Goal: Information Seeking & Learning: Check status

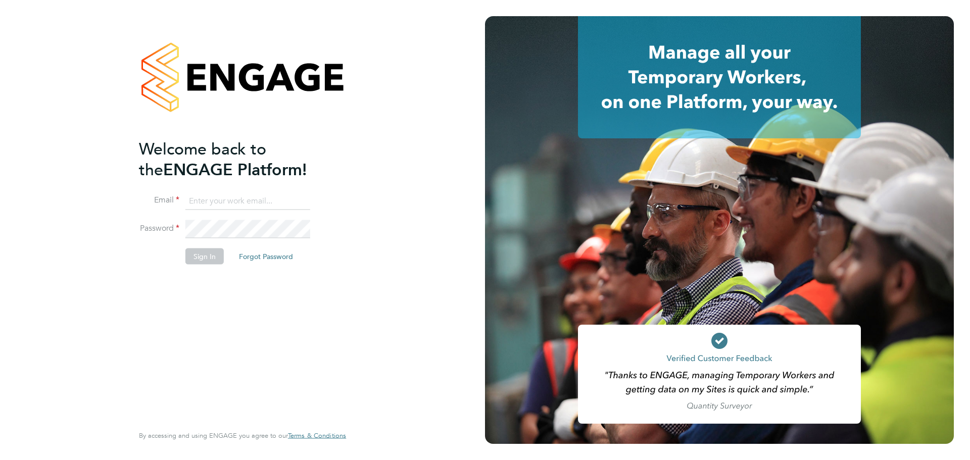
type input "coconnell@skilledcareers.co.uk"
drag, startPoint x: 169, startPoint y: 363, endPoint x: 196, endPoint y: 327, distance: 45.1
click at [169, 362] on div "Welcome back to the ENGAGE Platform! Email coconnell@skilledcareers.co.uk Passw…" at bounding box center [237, 280] width 197 height 284
click at [199, 255] on button "Sign In" at bounding box center [204, 256] width 38 height 16
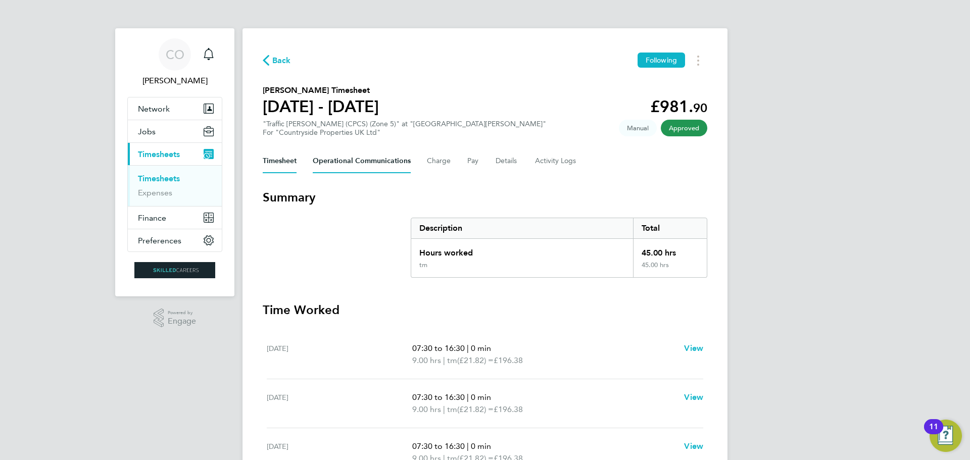
click at [356, 164] on Communications-tab "Operational Communications" at bounding box center [362, 161] width 98 height 24
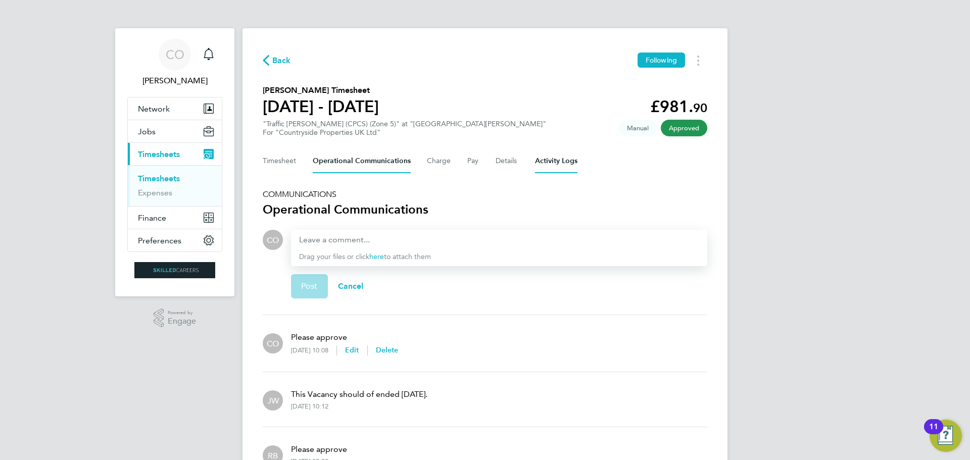
click at [536, 164] on Logs-tab "Activity Logs" at bounding box center [556, 161] width 42 height 24
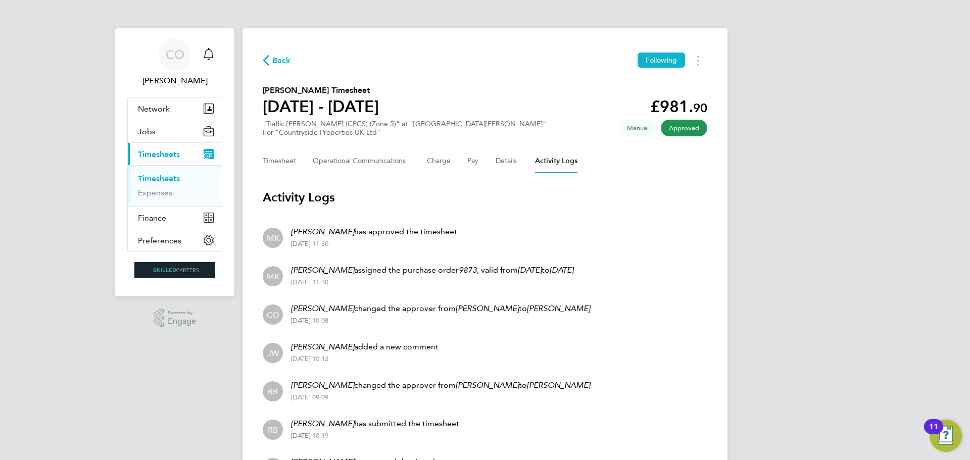
click at [160, 179] on link "Timesheets" at bounding box center [159, 179] width 42 height 10
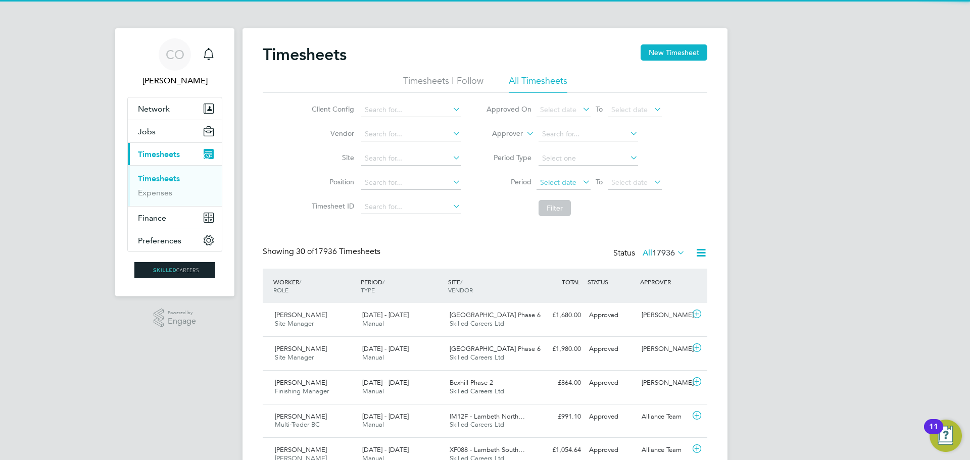
click at [574, 178] on span "Select date" at bounding box center [558, 182] width 36 height 9
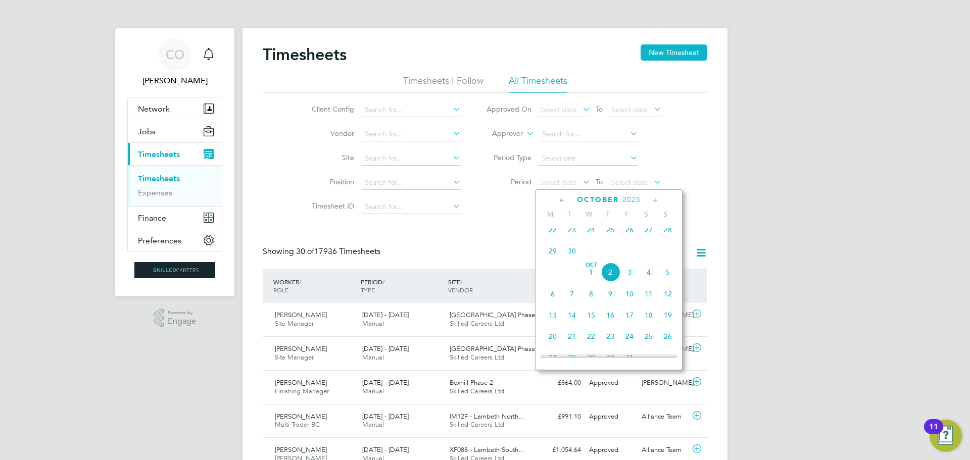
click at [553, 228] on span "22" at bounding box center [552, 229] width 19 height 19
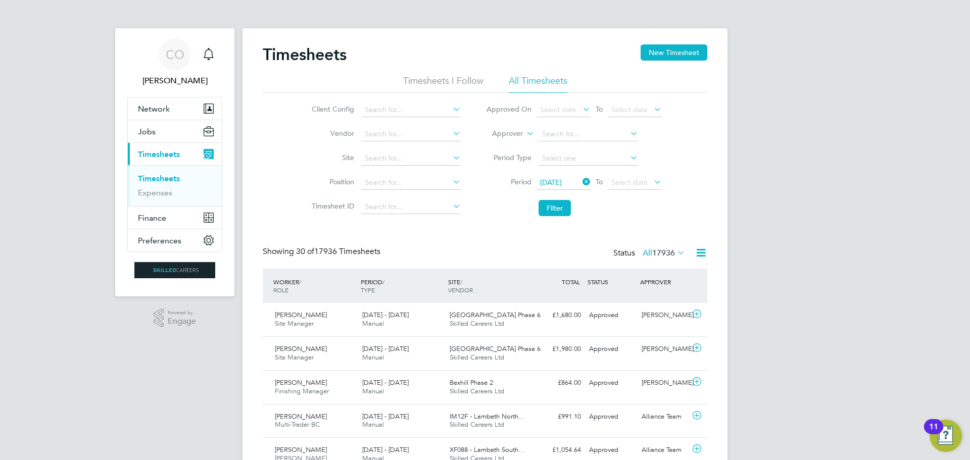
click at [645, 174] on li "Period 22 Sep 2025 To Select date" at bounding box center [573, 183] width 201 height 24
click at [645, 181] on span "Select date" at bounding box center [629, 182] width 36 height 9
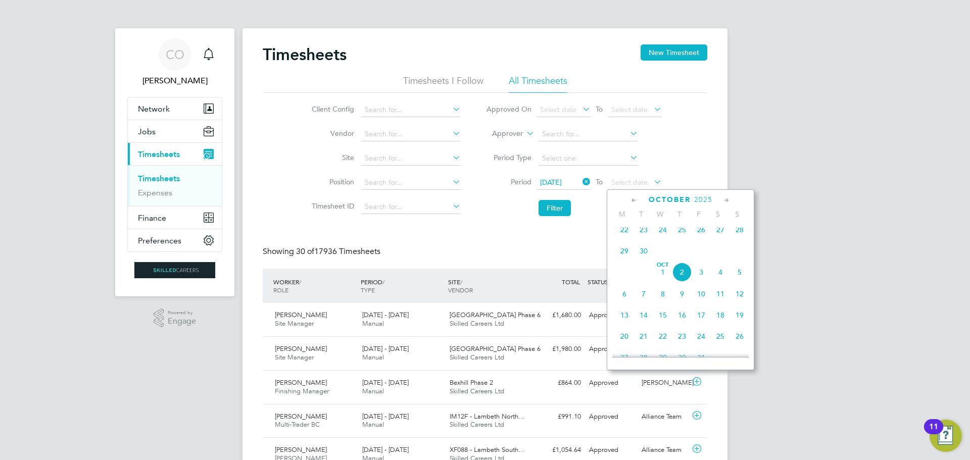
click at [741, 237] on span "28" at bounding box center [739, 229] width 19 height 19
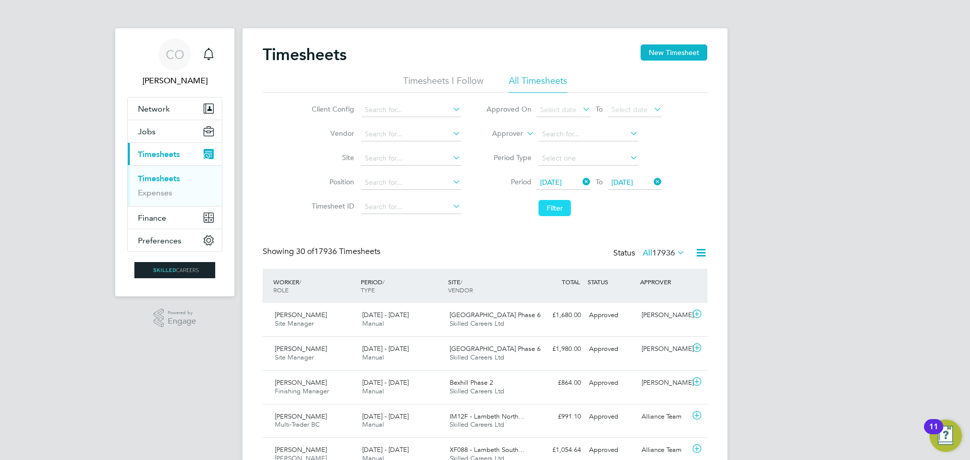
click at [550, 203] on button "Filter" at bounding box center [555, 208] width 32 height 16
click at [384, 114] on input at bounding box center [411, 110] width 100 height 14
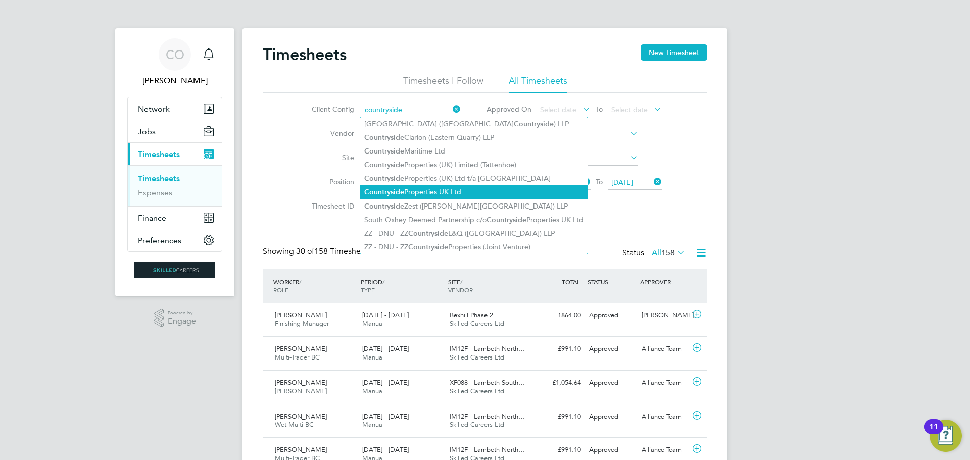
click at [419, 188] on li "Countryside Properties UK Ltd" at bounding box center [473, 192] width 227 height 14
type input "Countryside Properties UK Ltd"
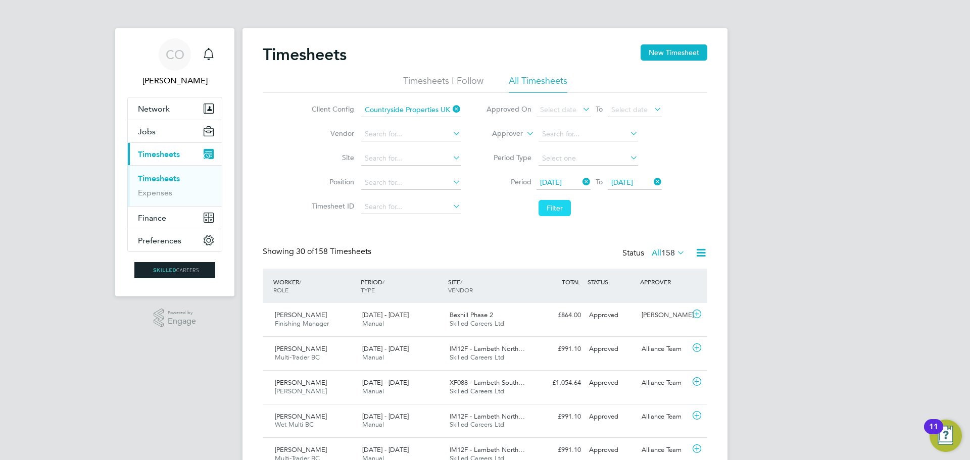
click at [563, 205] on button "Filter" at bounding box center [555, 208] width 32 height 16
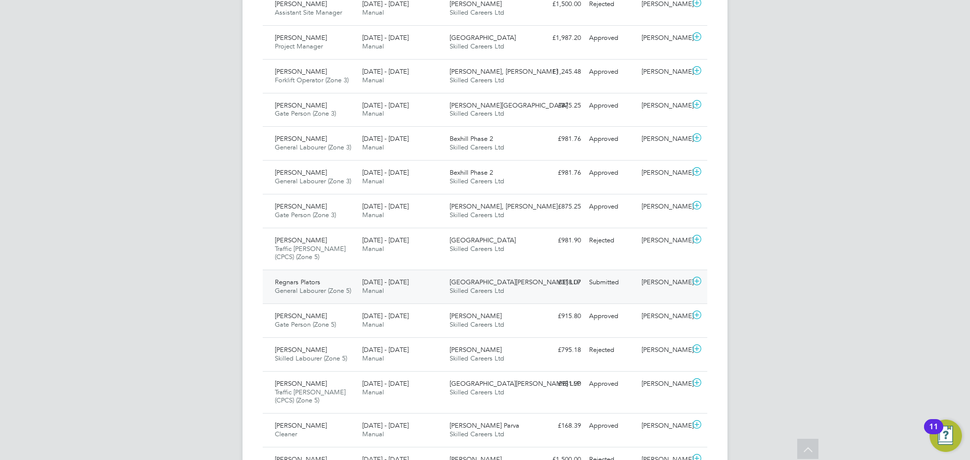
click at [278, 294] on span "General Labourer (Zone 5)" at bounding box center [313, 290] width 76 height 9
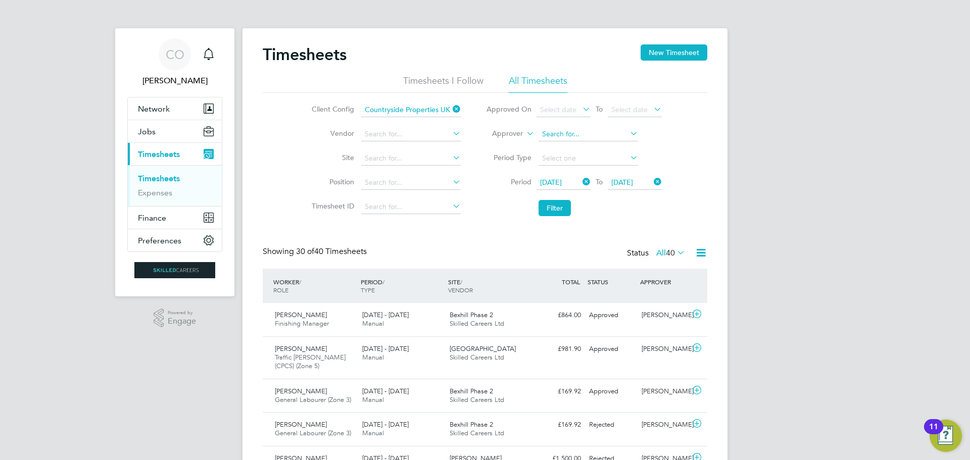
click at [565, 129] on input at bounding box center [589, 134] width 100 height 14
click at [559, 157] on li "Meg an Keeling" at bounding box center [588, 162] width 101 height 14
type input "Megan Keeling"
click at [547, 206] on button "Filter" at bounding box center [555, 208] width 32 height 16
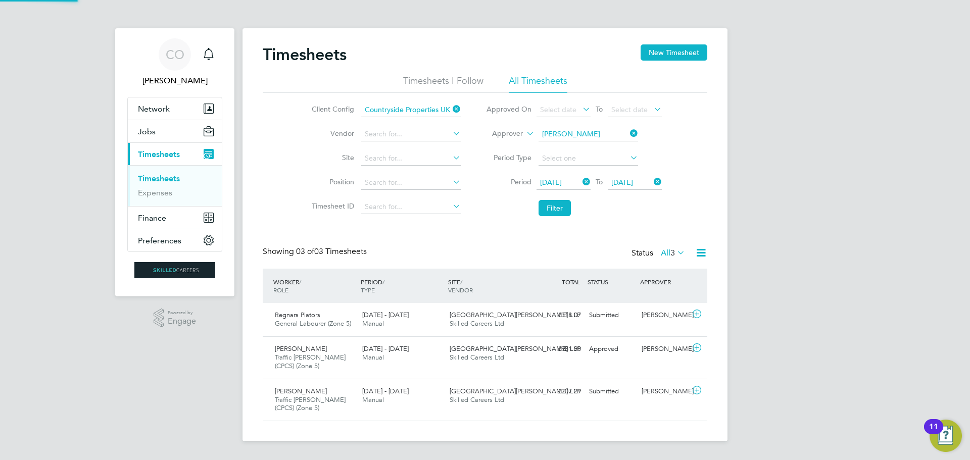
scroll to position [34, 88]
click at [524, 327] on div "Brookmill Meadows LLP Skilled Careers Ltd" at bounding box center [489, 319] width 87 height 25
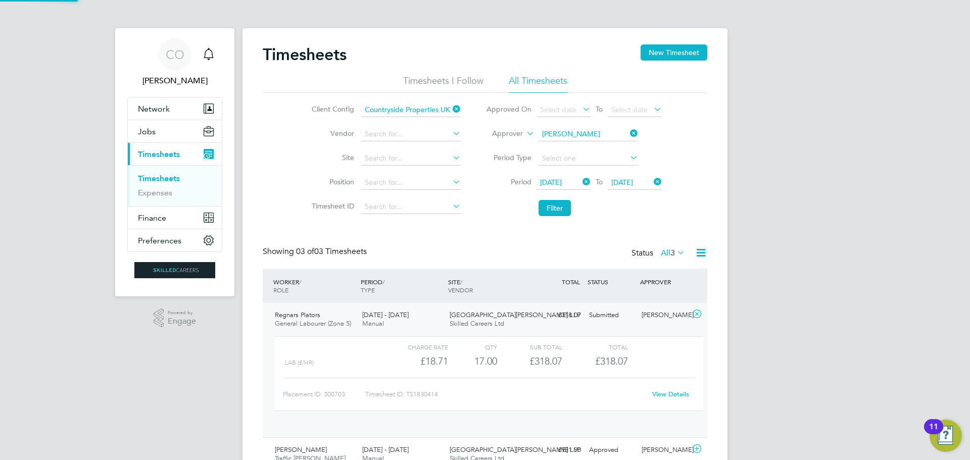
scroll to position [17, 99]
click at [675, 394] on link "View Details" at bounding box center [670, 394] width 37 height 9
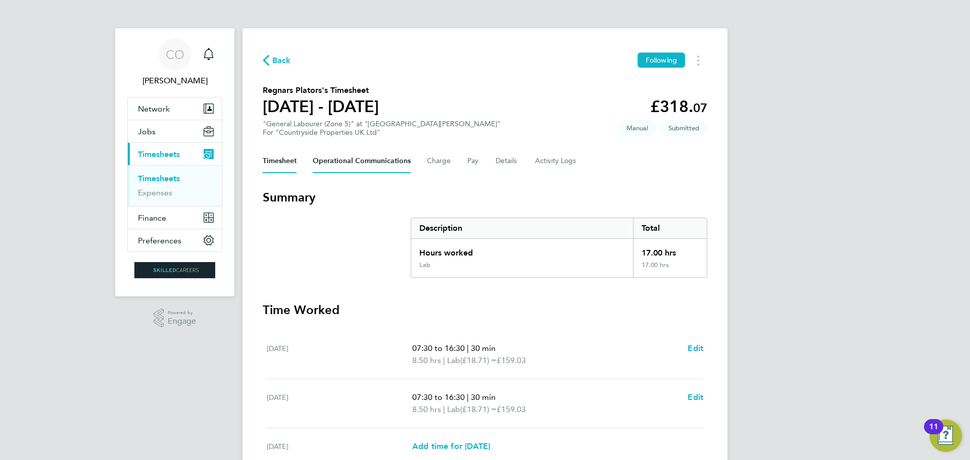
click at [339, 162] on Communications-tab "Operational Communications" at bounding box center [362, 161] width 98 height 24
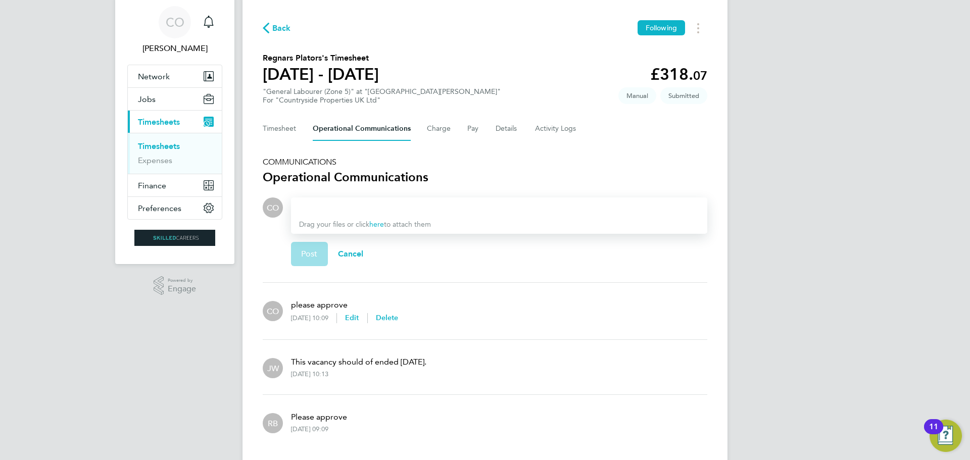
scroll to position [62, 0]
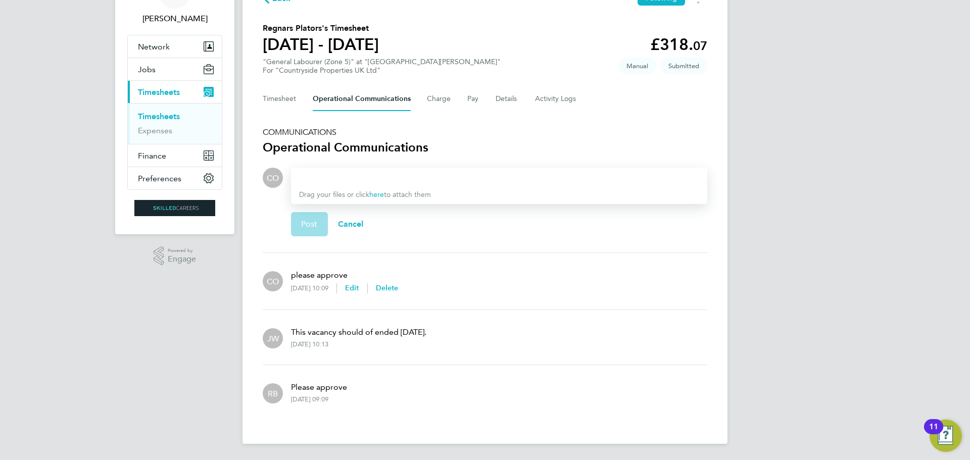
click at [325, 180] on div at bounding box center [499, 178] width 400 height 12
click at [307, 226] on span "Post" at bounding box center [309, 224] width 17 height 10
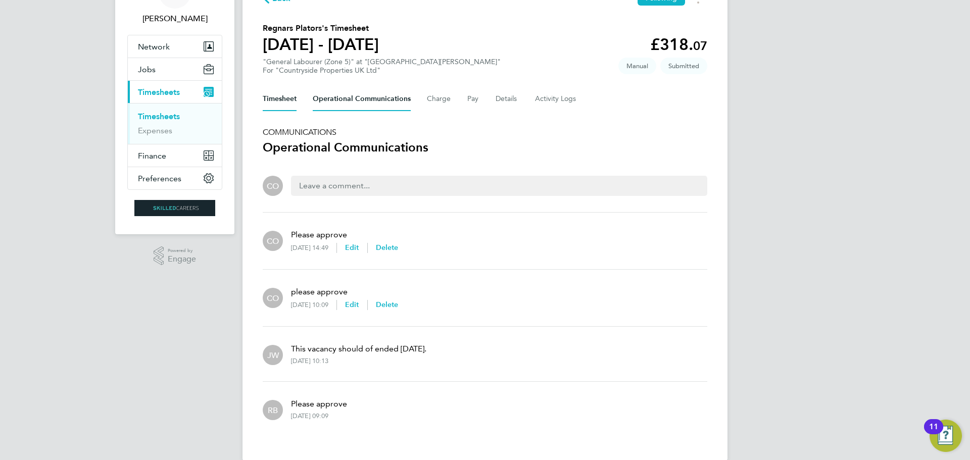
click at [275, 98] on button "Timesheet" at bounding box center [280, 99] width 34 height 24
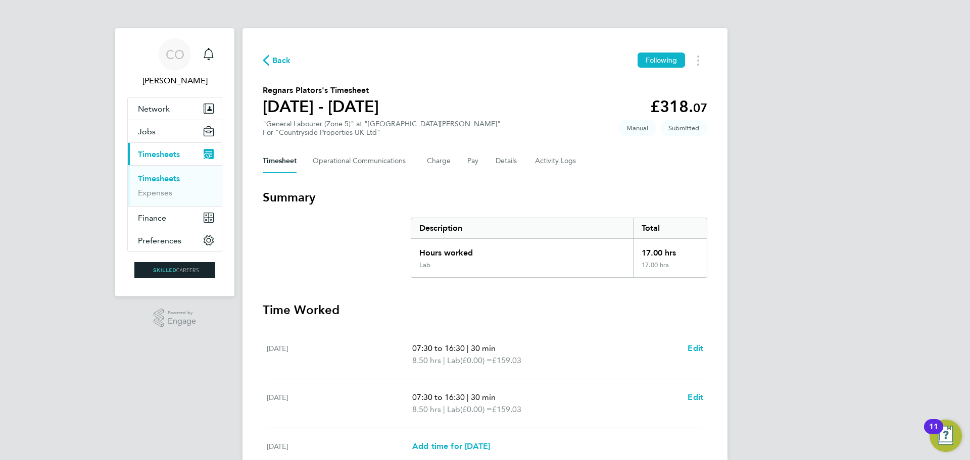
click at [277, 61] on span "Back" at bounding box center [281, 61] width 19 height 12
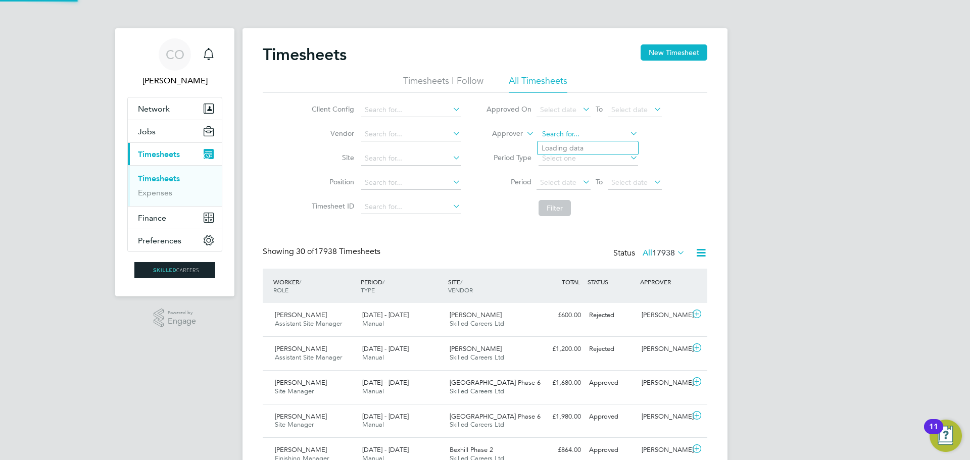
click at [569, 134] on input at bounding box center [589, 134] width 100 height 14
click at [562, 158] on li "Meg an Keeling" at bounding box center [588, 162] width 101 height 14
type input "Megan Keeling"
click at [555, 210] on button "Filter" at bounding box center [555, 208] width 32 height 16
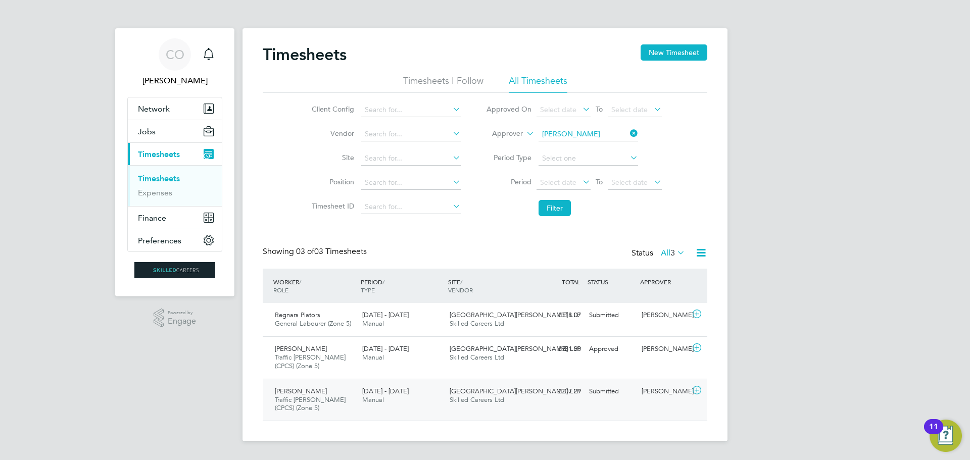
click at [287, 400] on span "Traffic Marshall (CPCS) (Zone 5)" at bounding box center [310, 404] width 71 height 17
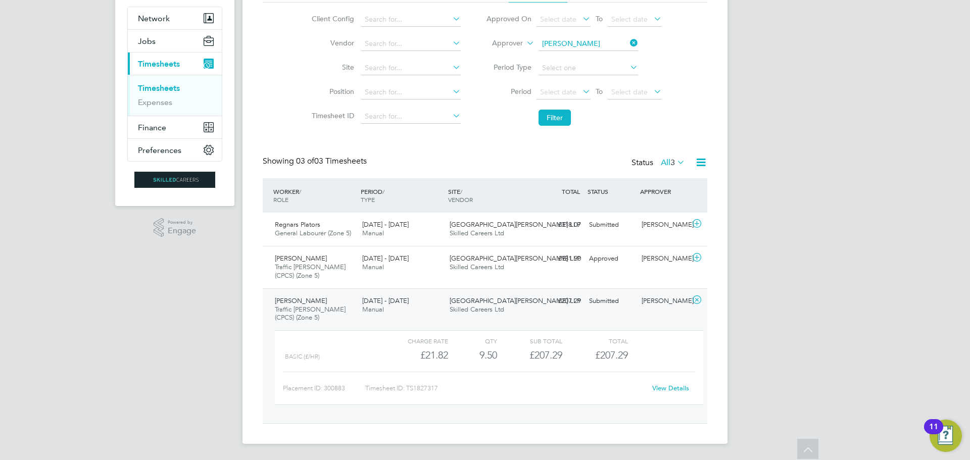
click at [668, 386] on link "View Details" at bounding box center [670, 388] width 37 height 9
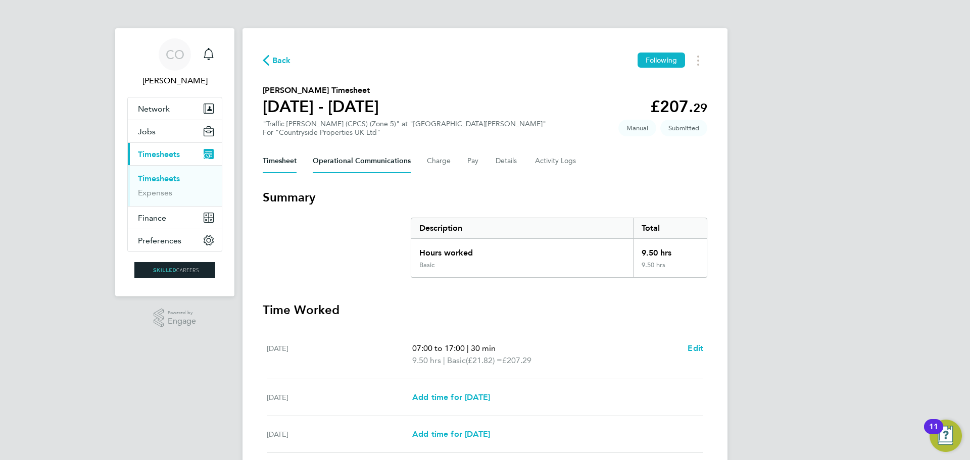
click at [383, 159] on Communications-tab "Operational Communications" at bounding box center [362, 161] width 98 height 24
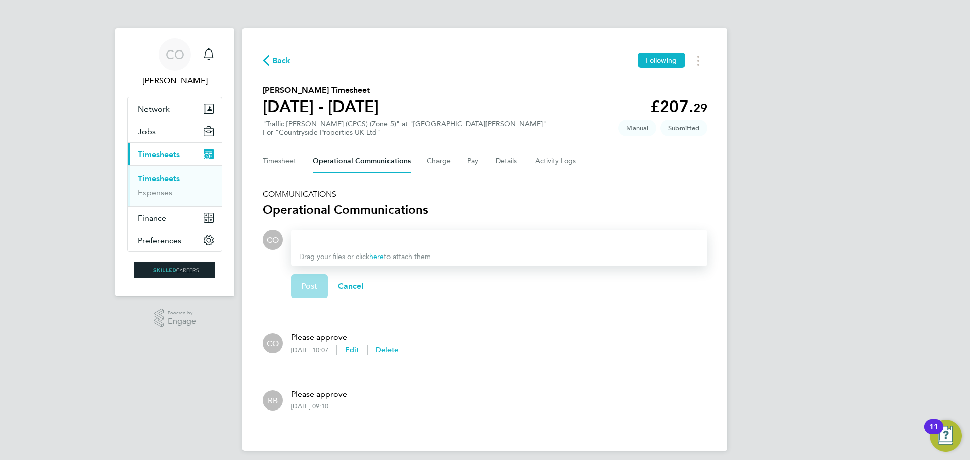
click at [323, 241] on div at bounding box center [499, 240] width 400 height 12
click at [305, 284] on span "Post" at bounding box center [309, 286] width 17 height 10
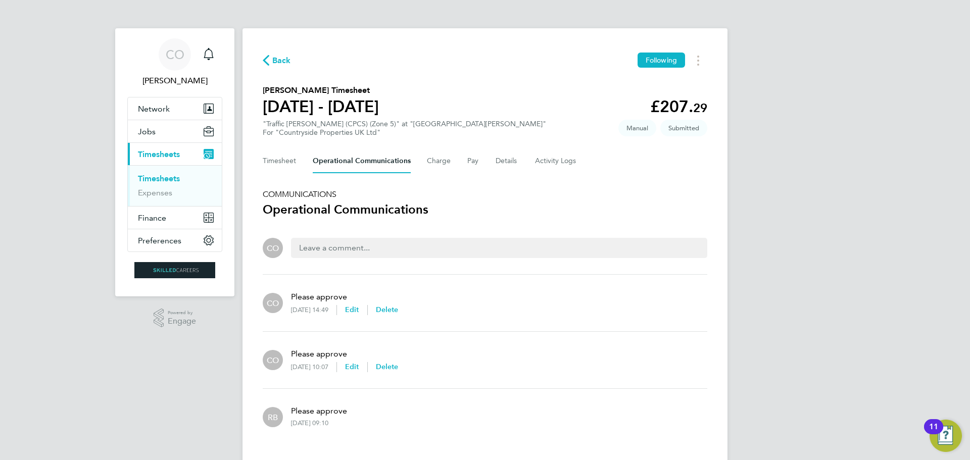
click at [279, 61] on span "Back" at bounding box center [281, 61] width 19 height 12
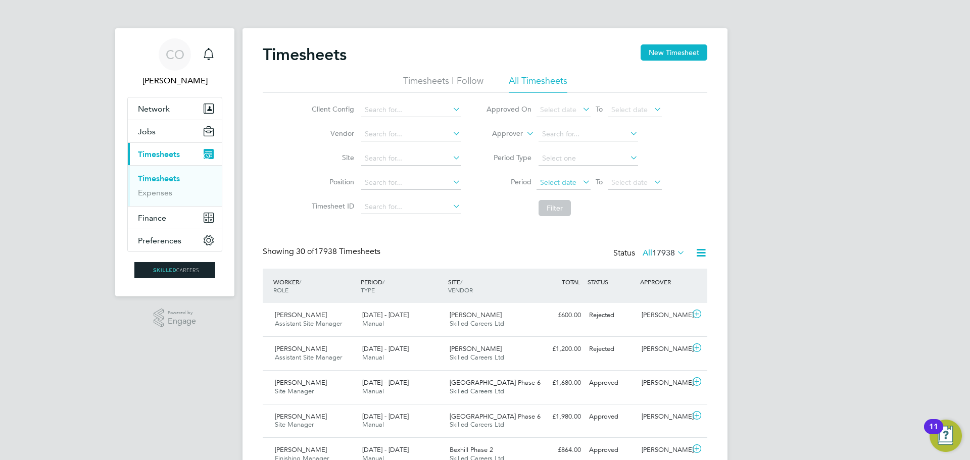
click at [564, 181] on span "Select date" at bounding box center [558, 182] width 36 height 9
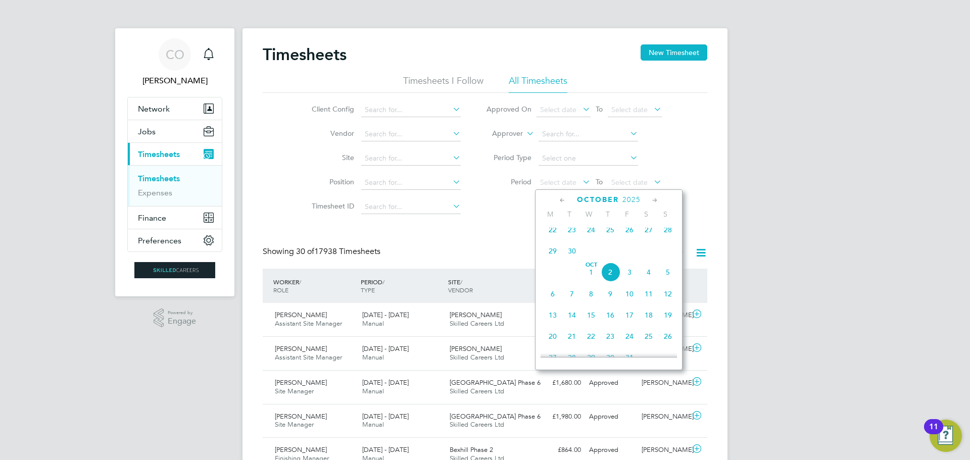
click at [552, 233] on span "22" at bounding box center [552, 229] width 19 height 19
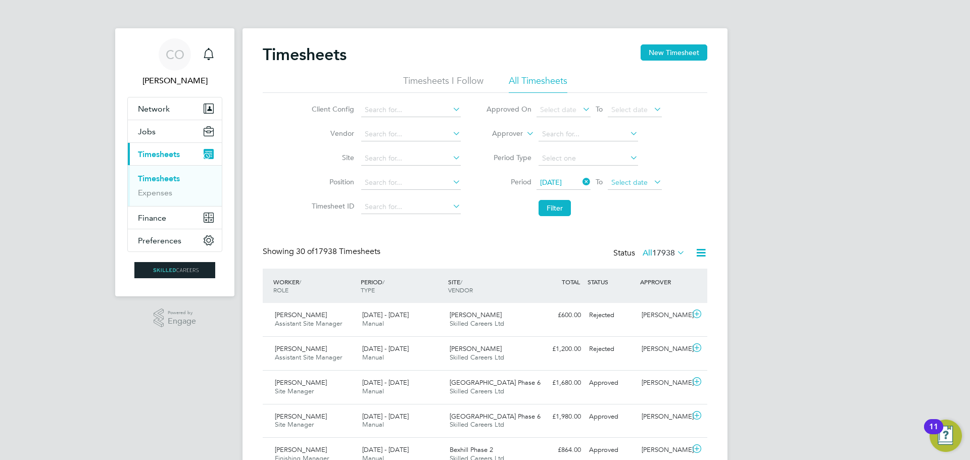
click at [639, 177] on span "Select date" at bounding box center [635, 183] width 54 height 14
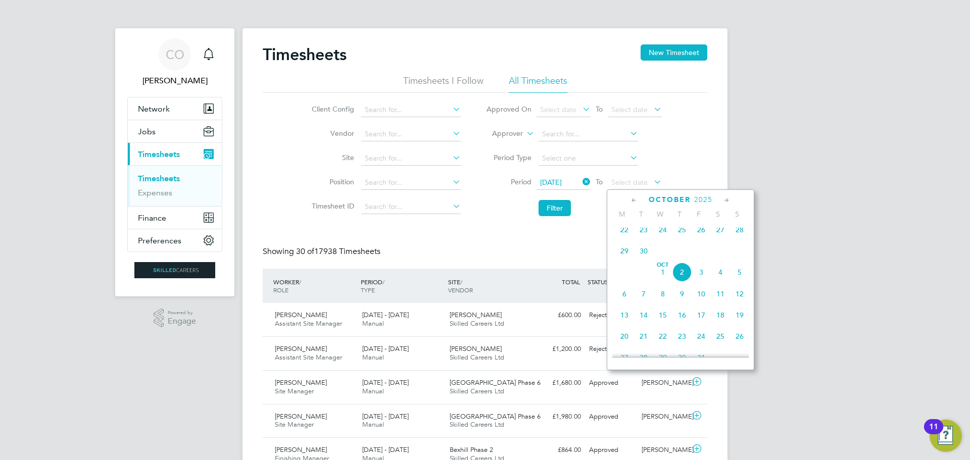
click at [739, 234] on span "28" at bounding box center [739, 229] width 19 height 19
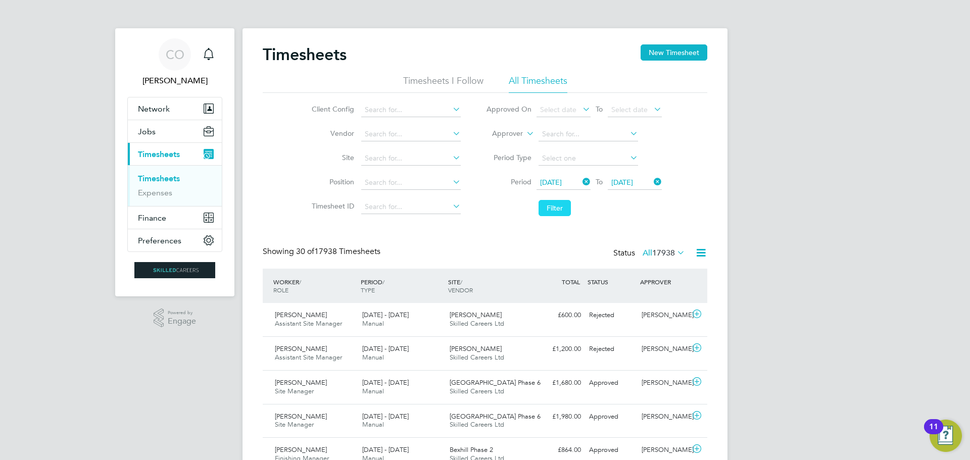
click at [545, 207] on button "Filter" at bounding box center [555, 208] width 32 height 16
click at [666, 51] on button "New Timesheet" at bounding box center [674, 52] width 67 height 16
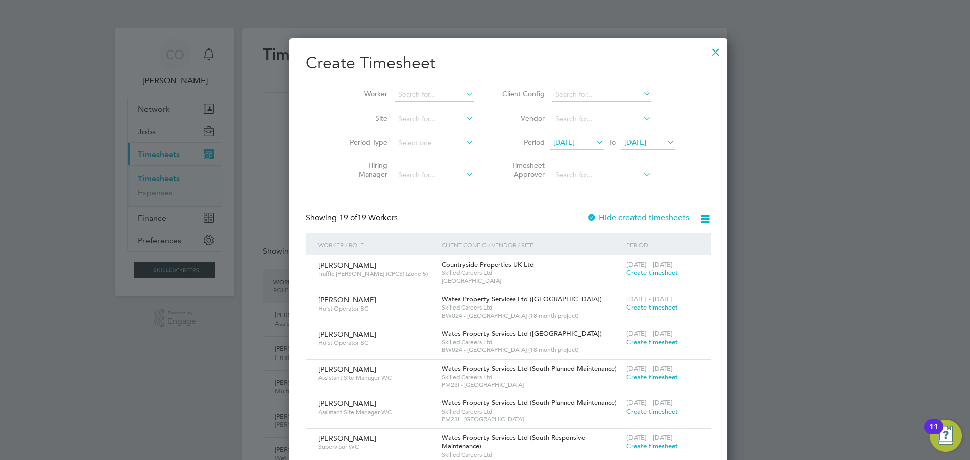
click at [561, 143] on span "18 Sep 2025" at bounding box center [564, 142] width 22 height 9
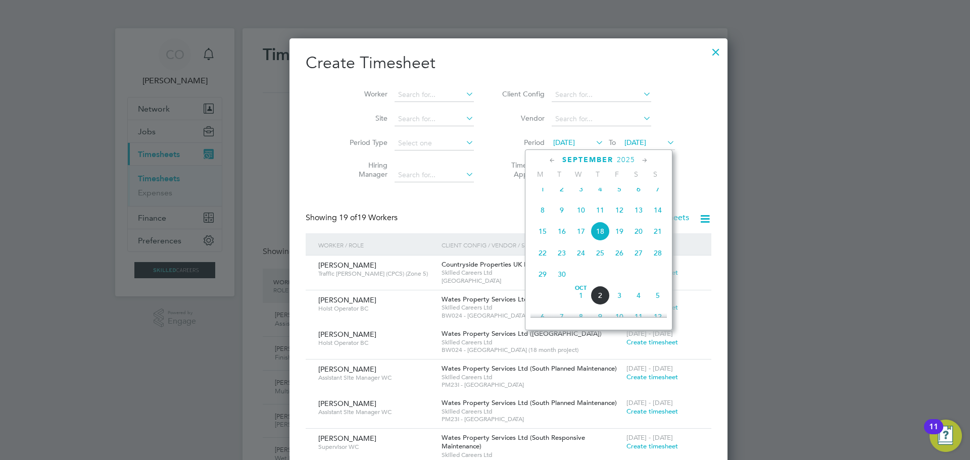
click at [543, 263] on span "22" at bounding box center [542, 252] width 19 height 19
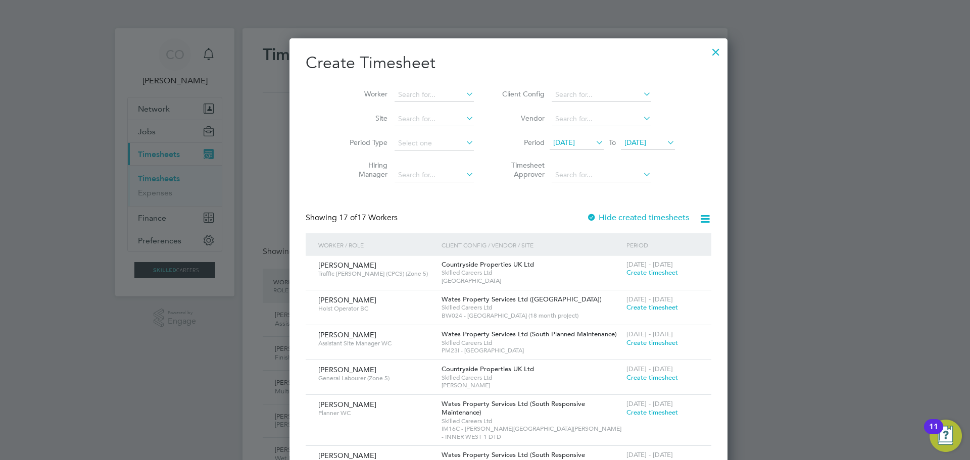
click at [624, 141] on span "[DATE]" at bounding box center [635, 142] width 22 height 9
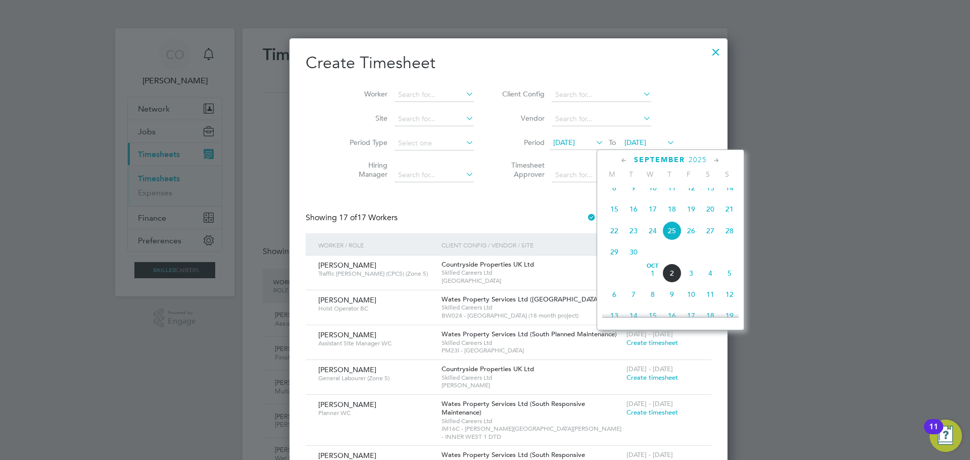
click at [734, 239] on span "28" at bounding box center [729, 230] width 19 height 19
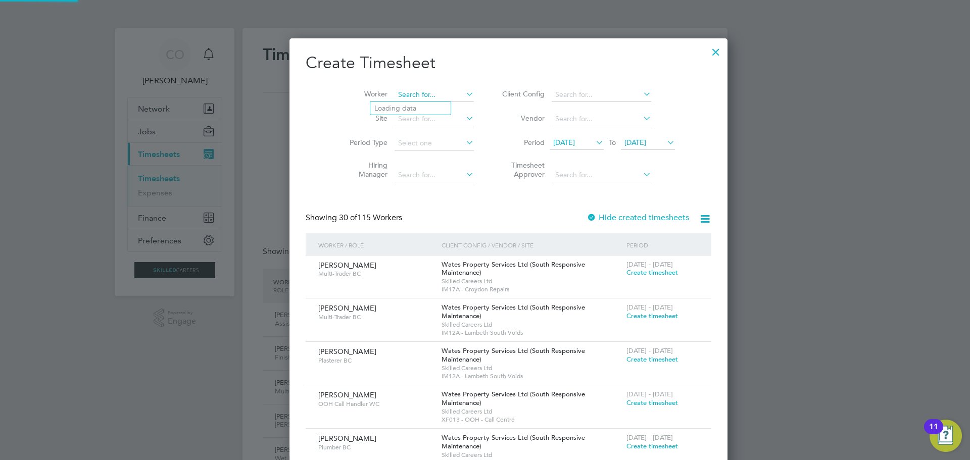
click at [410, 93] on input at bounding box center [434, 95] width 79 height 14
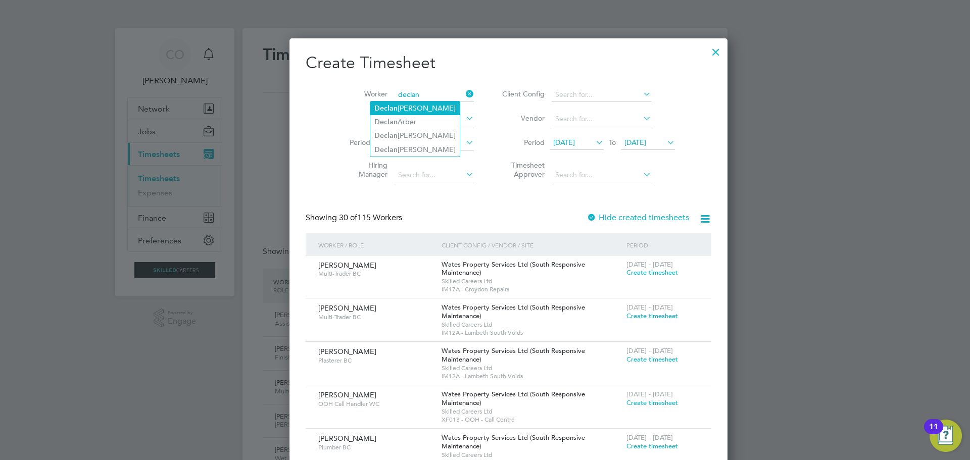
click at [404, 106] on li "Declan Murphy" at bounding box center [414, 109] width 89 height 14
type input "[PERSON_NAME]"
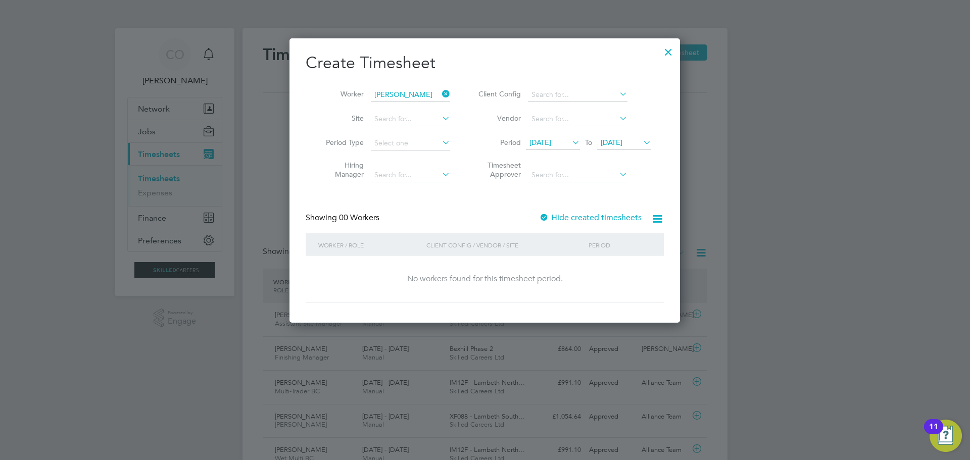
click at [440, 94] on icon at bounding box center [440, 94] width 0 height 14
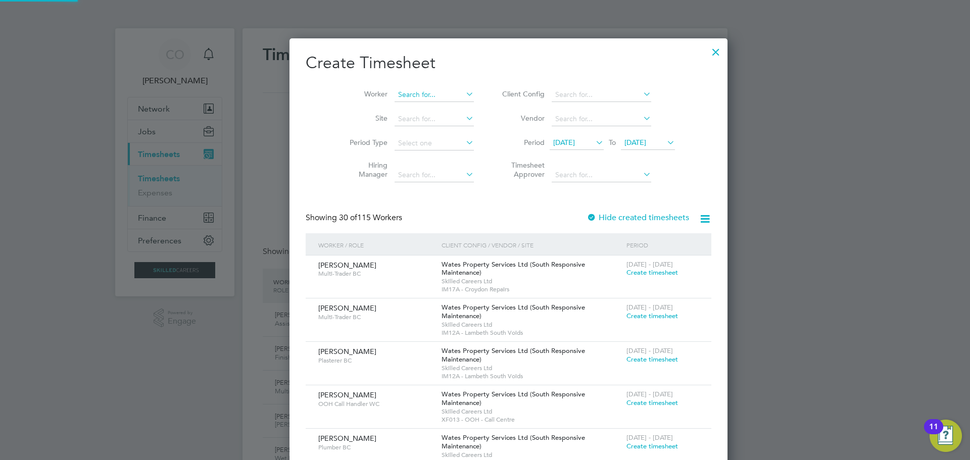
click at [415, 99] on input at bounding box center [434, 95] width 79 height 14
click at [414, 129] on li "Declan Murphy" at bounding box center [414, 136] width 89 height 14
type input "[PERSON_NAME]"
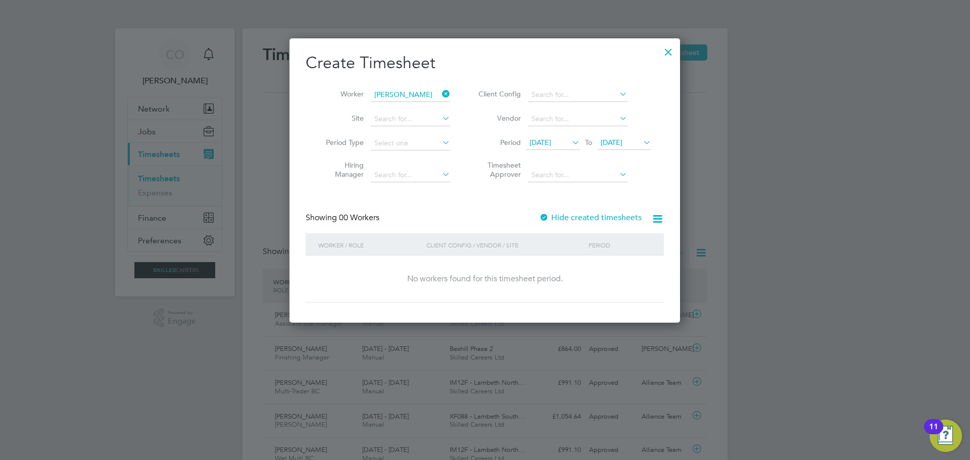
click at [551, 140] on span "22 Sep 2025" at bounding box center [540, 142] width 22 height 9
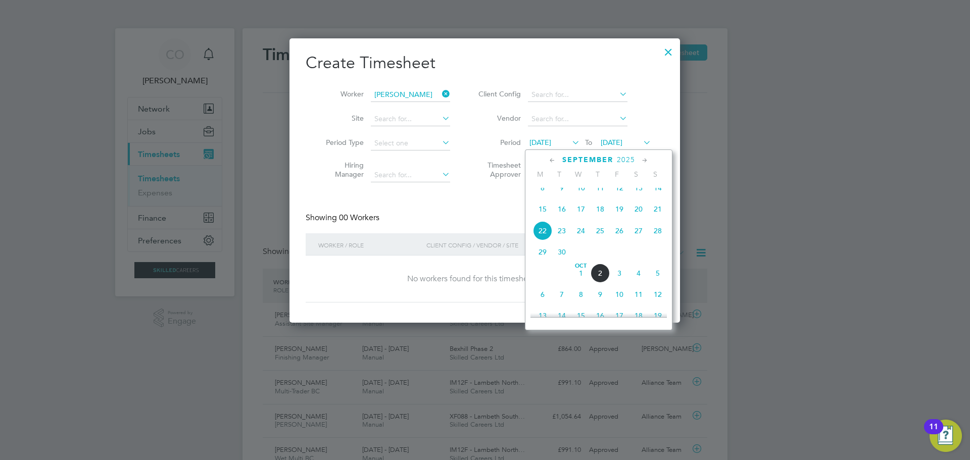
click at [548, 218] on span "15" at bounding box center [542, 209] width 19 height 19
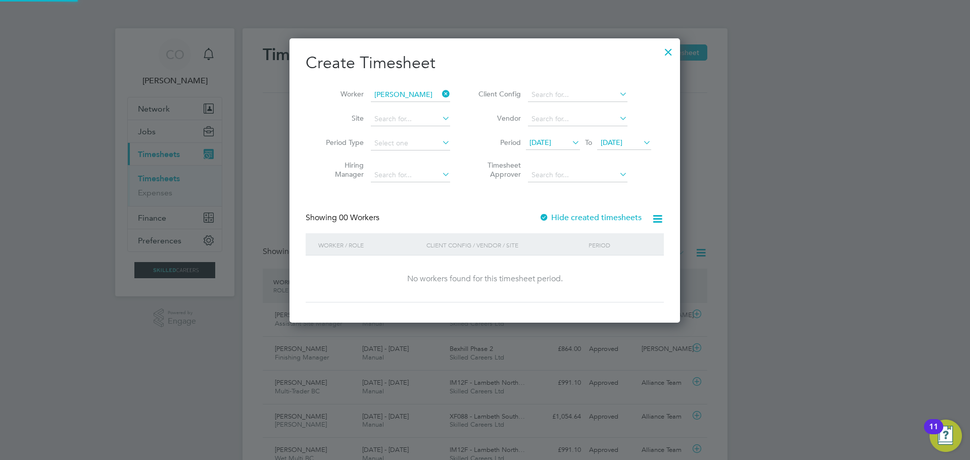
click at [622, 141] on span "28 Sep 2025" at bounding box center [612, 142] width 22 height 9
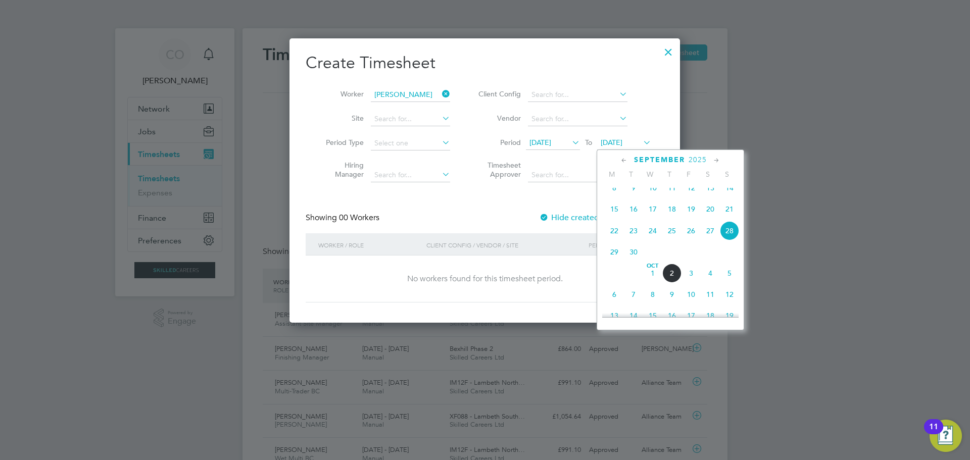
click at [733, 196] on span "14" at bounding box center [729, 187] width 19 height 19
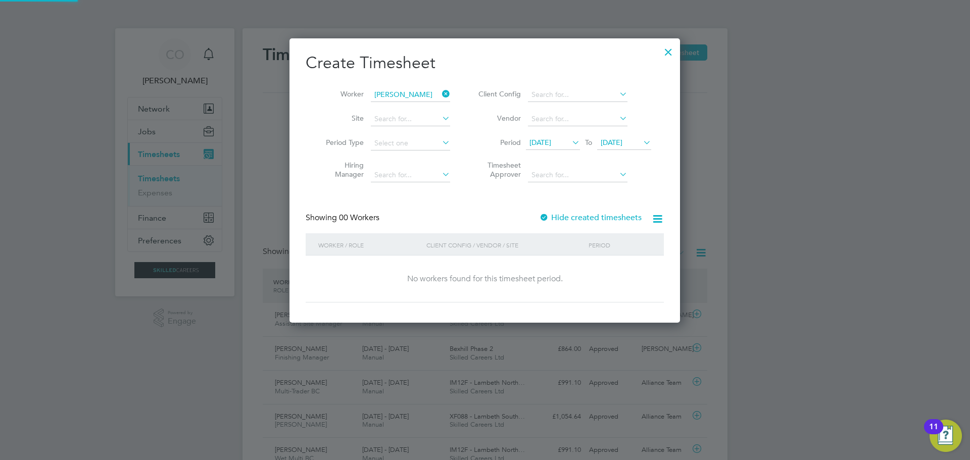
scroll to position [5, 5]
click at [618, 144] on span "14 Sep 2025" at bounding box center [612, 142] width 22 height 9
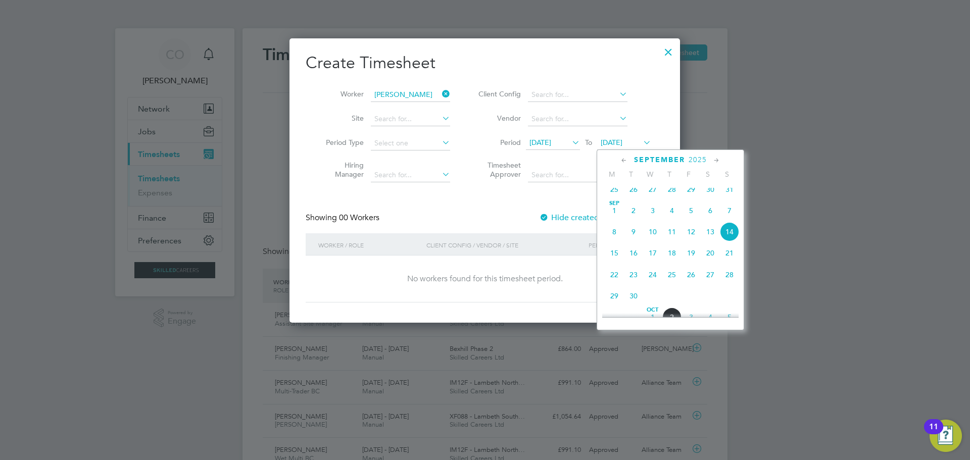
click at [612, 240] on span "8" at bounding box center [614, 231] width 19 height 19
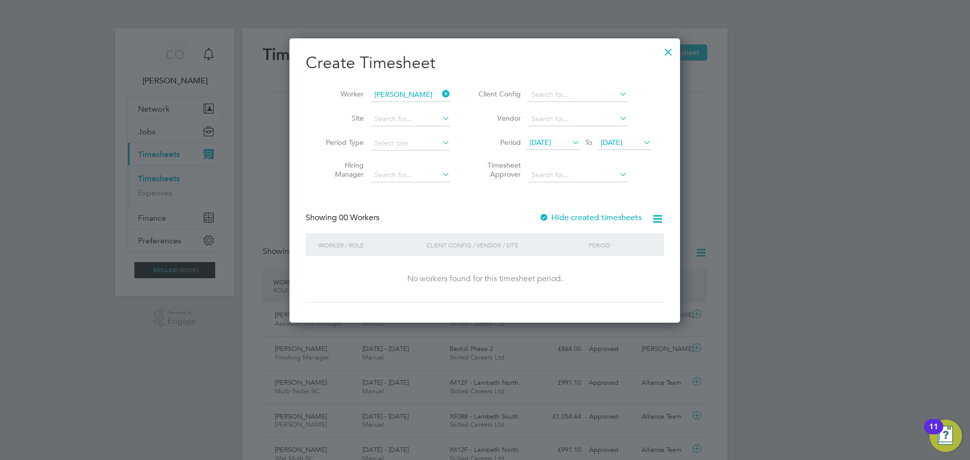
click at [622, 140] on span "[DATE]" at bounding box center [612, 142] width 22 height 9
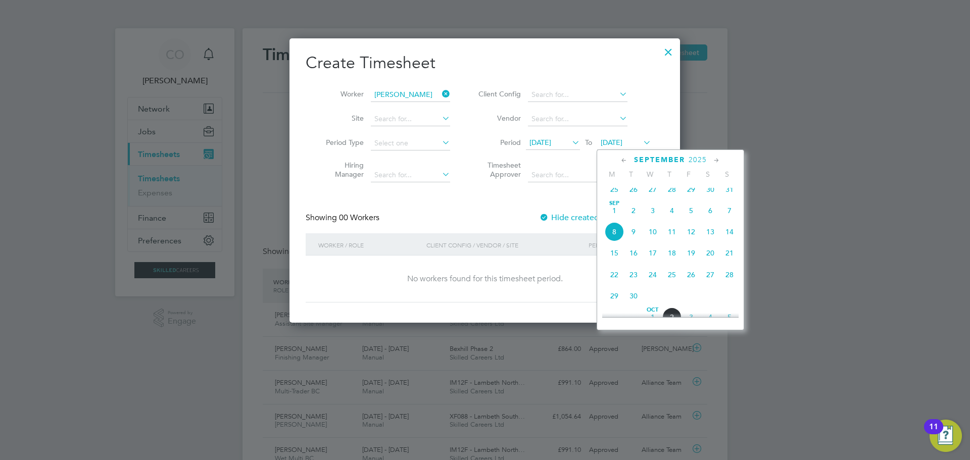
click at [733, 241] on span "14" at bounding box center [729, 231] width 19 height 19
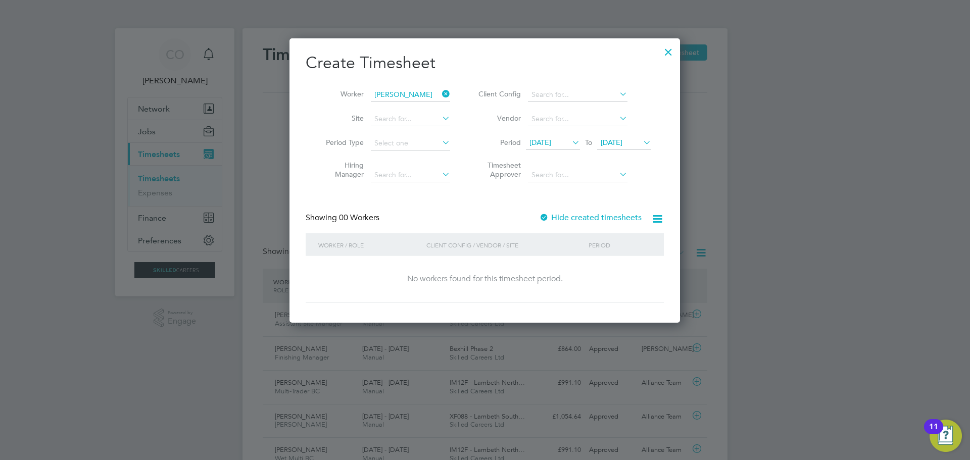
click at [520, 201] on div "Create Timesheet Worker Declan Murphy Site Period Type Hiring Manager Client Co…" at bounding box center [485, 178] width 358 height 250
click at [440, 92] on icon at bounding box center [440, 94] width 0 height 14
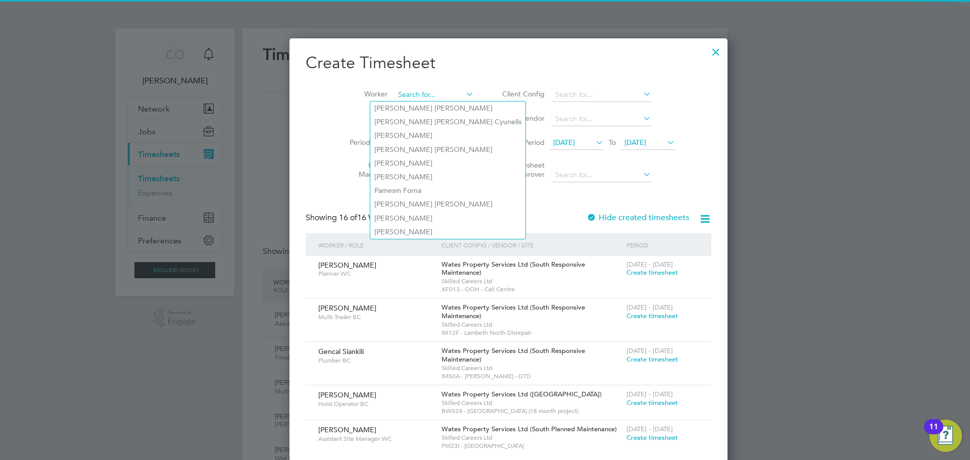
click at [415, 90] on input at bounding box center [434, 95] width 79 height 14
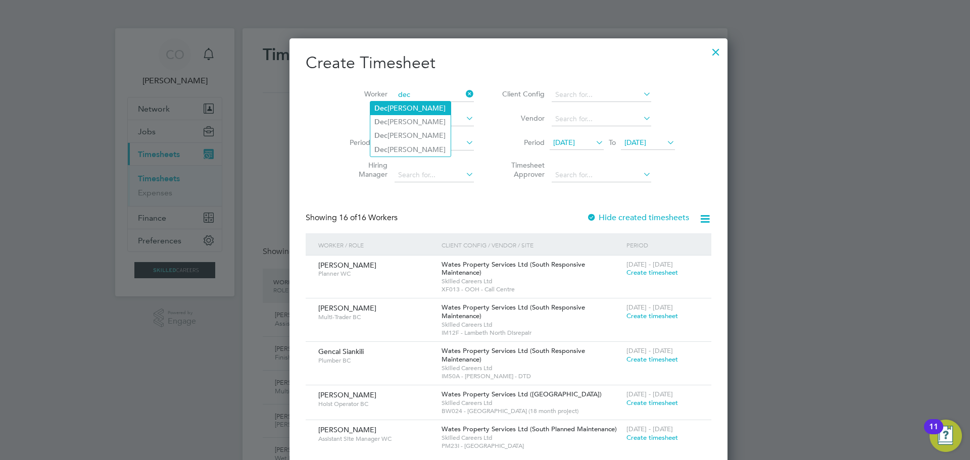
click at [411, 107] on li "Dec lan Murphy" at bounding box center [410, 109] width 80 height 14
type input "[PERSON_NAME]"
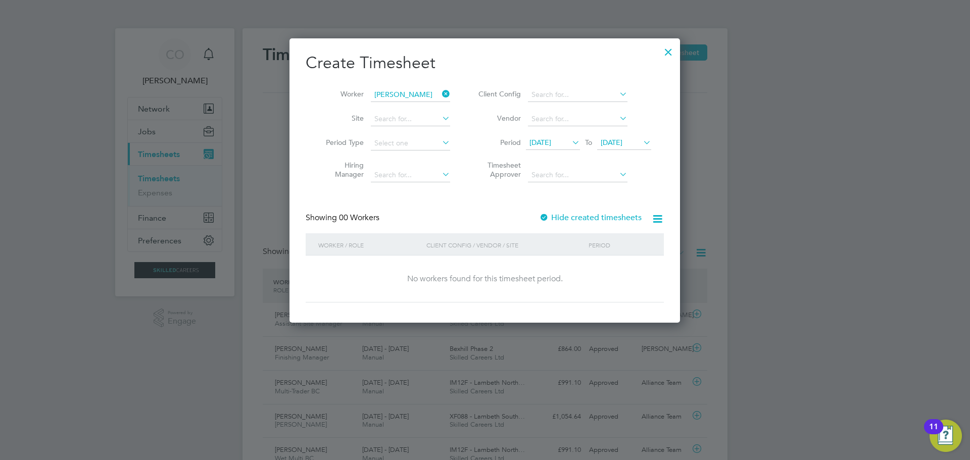
click at [669, 51] on div at bounding box center [668, 49] width 18 height 18
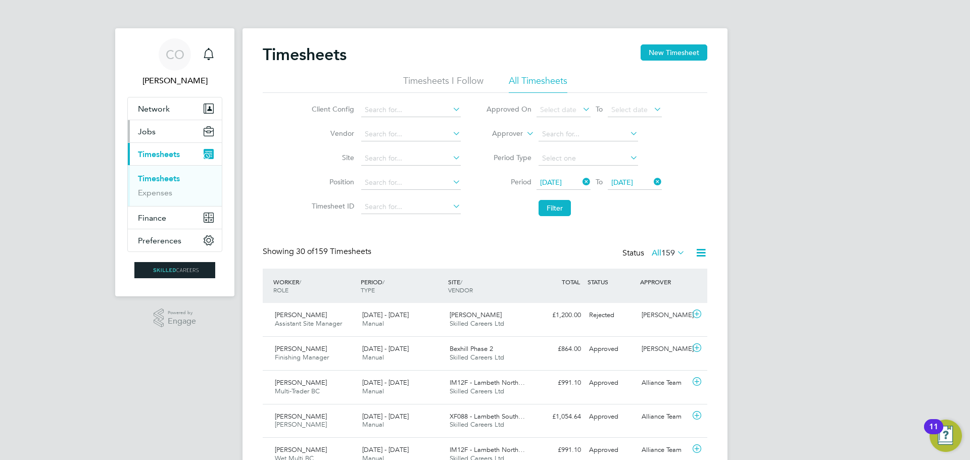
click at [143, 132] on span "Jobs" at bounding box center [147, 132] width 18 height 10
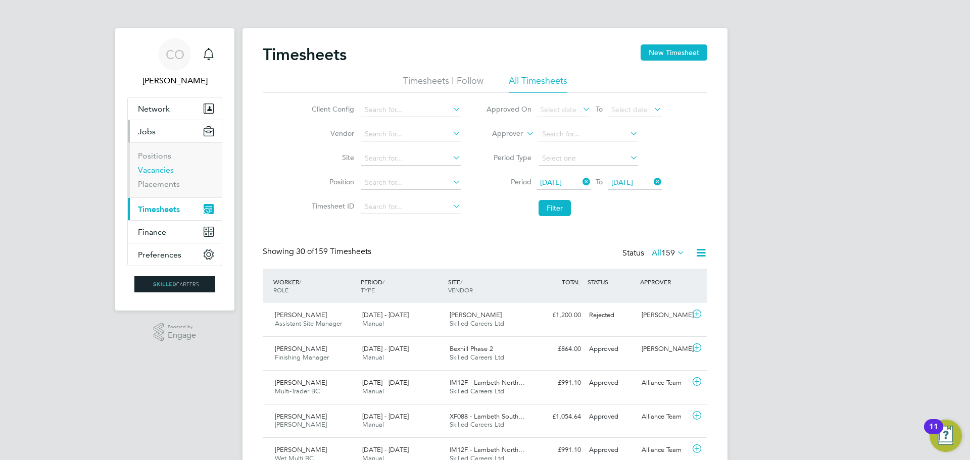
click at [160, 170] on link "Vacancies" at bounding box center [156, 170] width 36 height 10
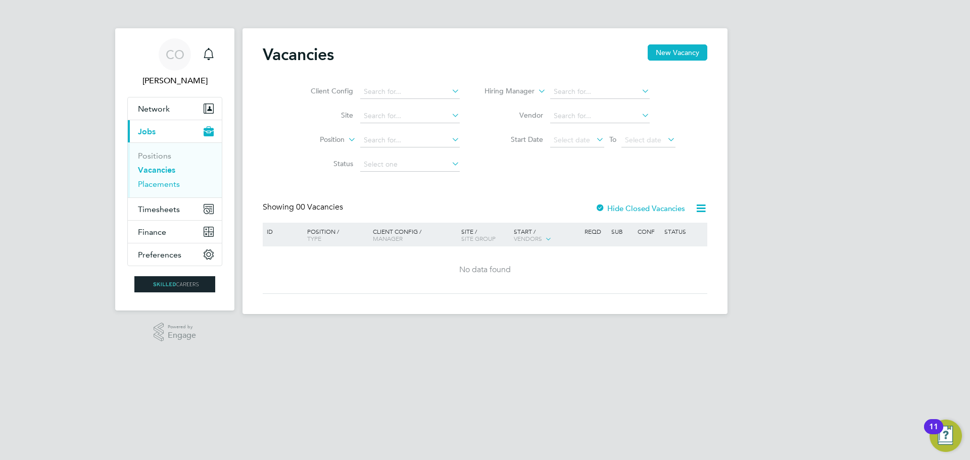
click at [162, 187] on link "Placements" at bounding box center [159, 184] width 42 height 10
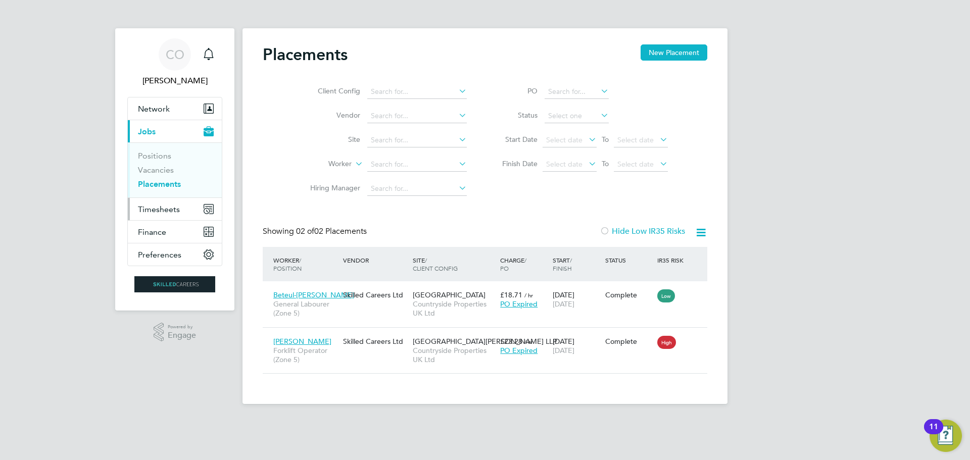
click at [157, 211] on span "Timesheets" at bounding box center [159, 210] width 42 height 10
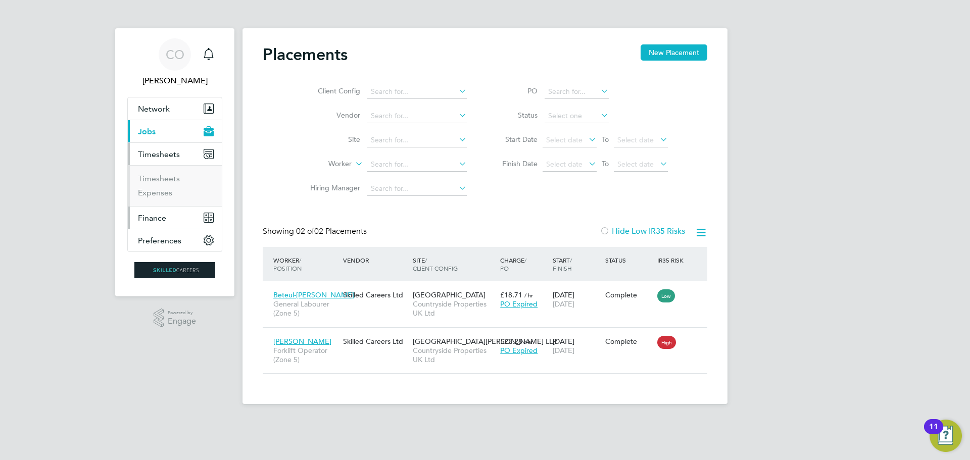
drag, startPoint x: 162, startPoint y: 219, endPoint x: 162, endPoint y: 198, distance: 21.7
click at [162, 219] on span "Finance" at bounding box center [152, 218] width 28 height 10
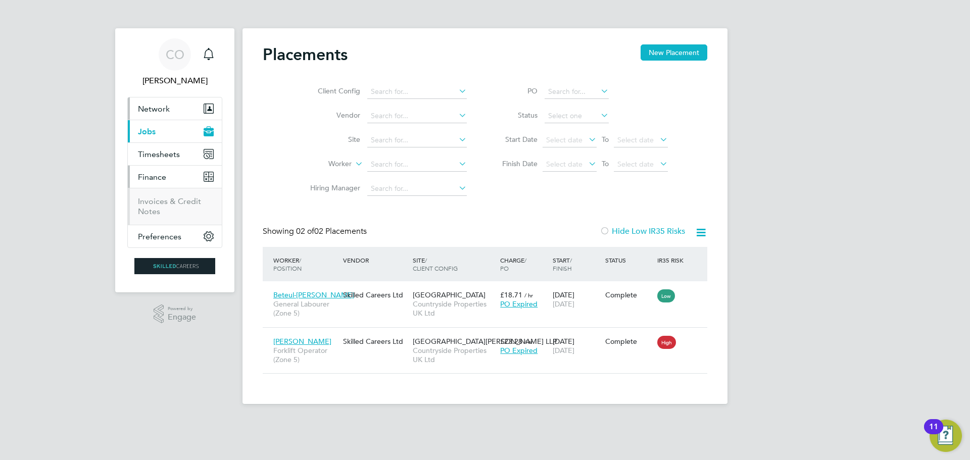
click at [162, 112] on span "Network" at bounding box center [154, 109] width 32 height 10
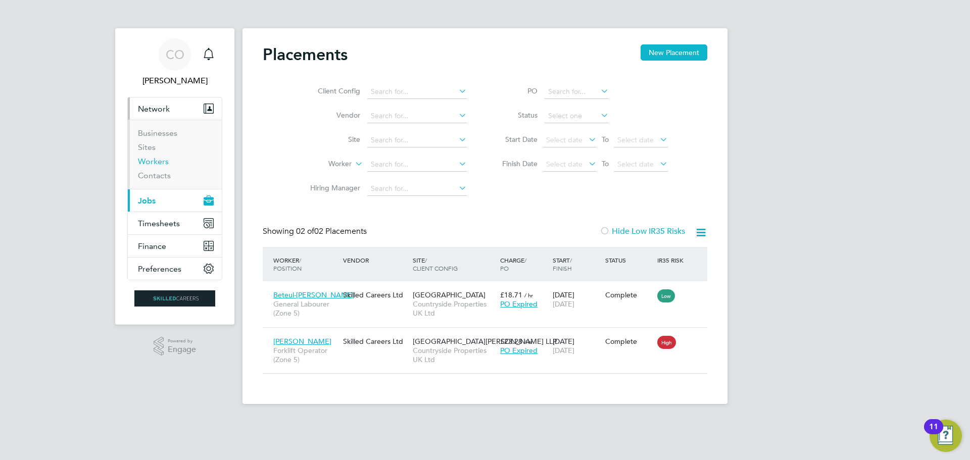
click at [159, 160] on link "Workers" at bounding box center [153, 162] width 31 height 10
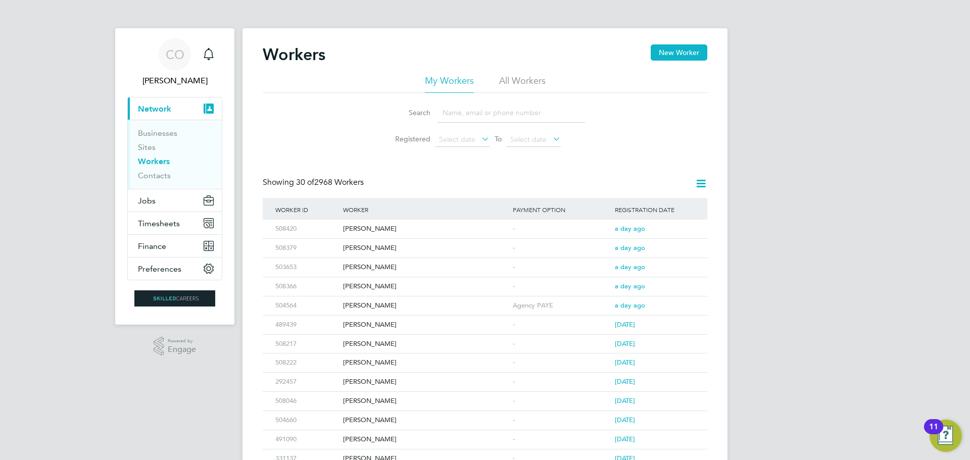
click at [514, 81] on li "All Workers" at bounding box center [522, 84] width 46 height 18
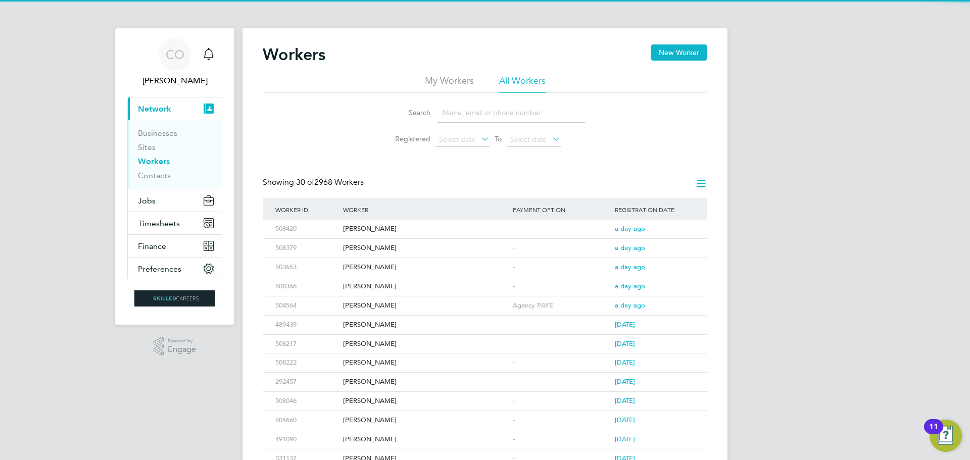
click at [479, 116] on input at bounding box center [511, 113] width 148 height 20
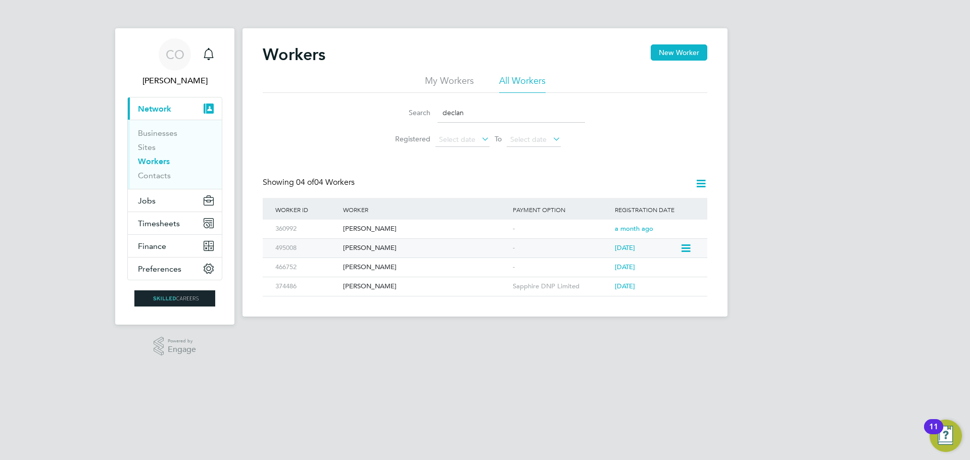
type input "declan"
click at [387, 244] on div "[PERSON_NAME]" at bounding box center [425, 248] width 170 height 19
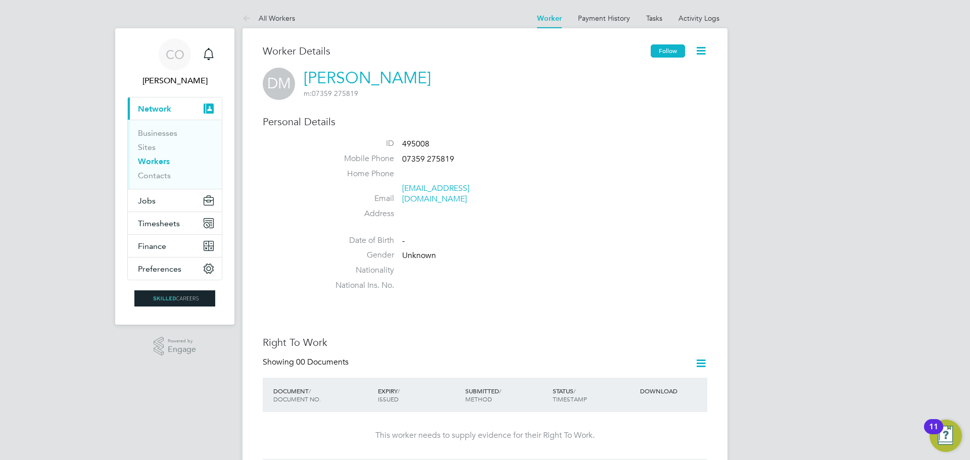
click at [668, 51] on button "Follow" at bounding box center [668, 50] width 34 height 13
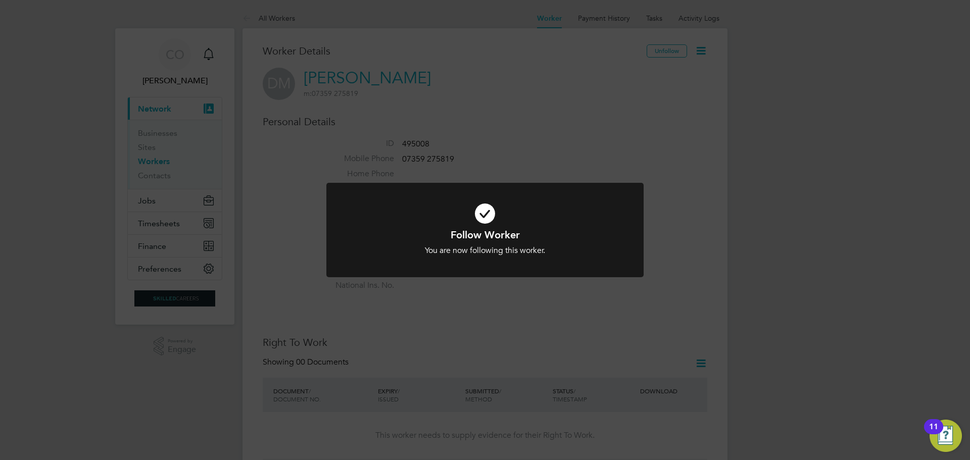
click at [573, 134] on div "Follow Worker You are now following this worker. Cancel Okay" at bounding box center [485, 230] width 970 height 460
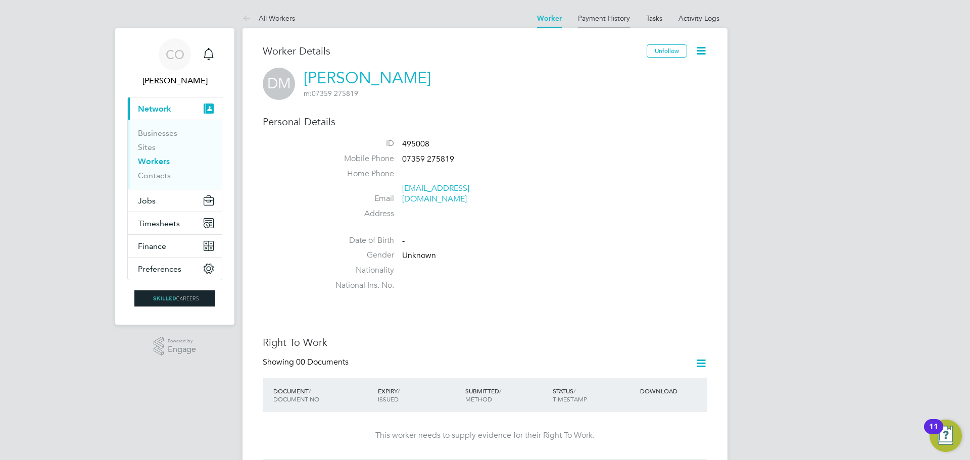
click at [611, 19] on link "Payment History" at bounding box center [604, 18] width 52 height 9
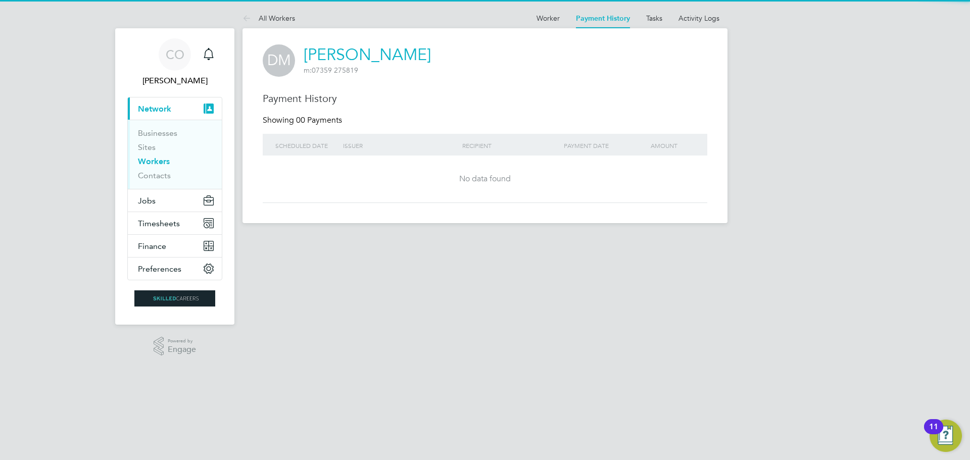
click at [669, 21] on at-navigation-tab "Tasks" at bounding box center [654, 17] width 32 height 9
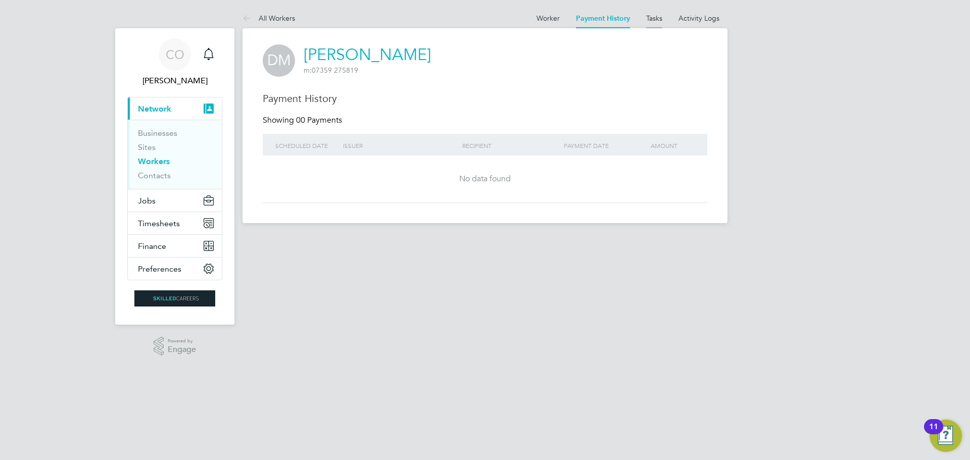
click at [661, 20] on link "Tasks" at bounding box center [654, 18] width 16 height 9
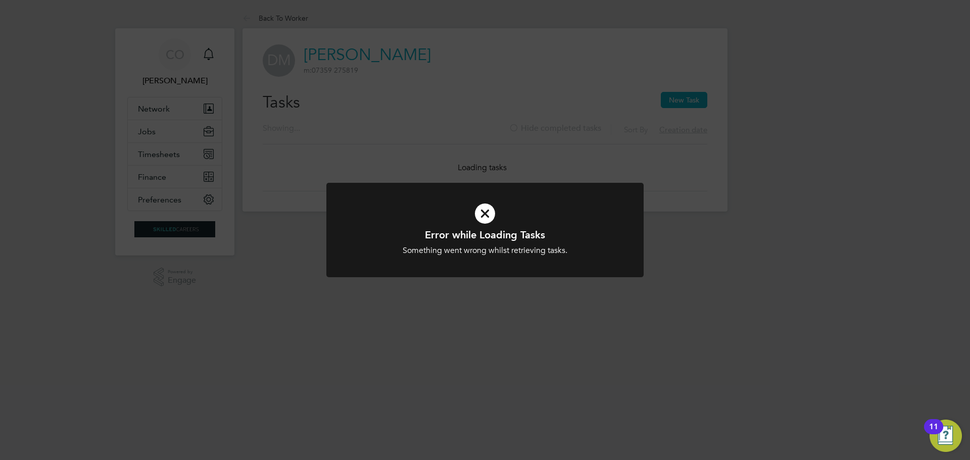
drag, startPoint x: 505, startPoint y: 173, endPoint x: 501, endPoint y: 187, distance: 14.7
click at [501, 184] on div "Error while Loading Tasks Something went wrong whilst retrieving tasks. Cancel …" at bounding box center [485, 230] width 970 height 460
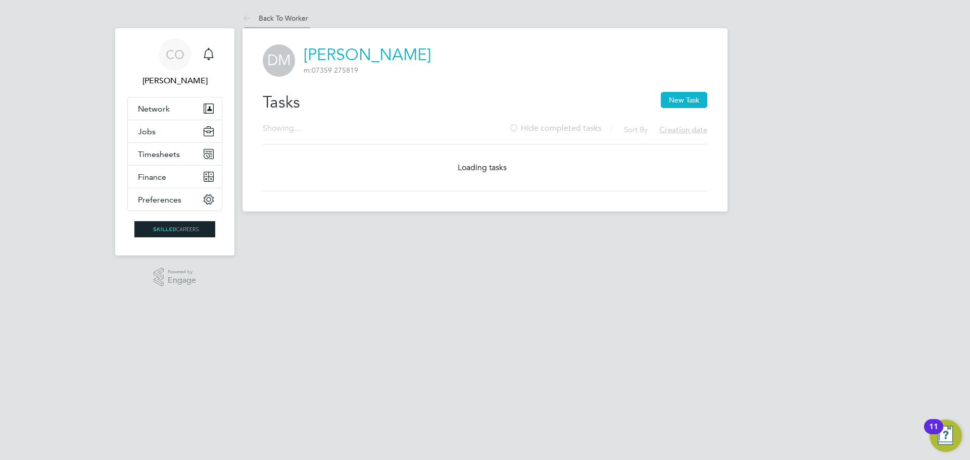
click at [281, 16] on link "Back To Worker" at bounding box center [275, 18] width 66 height 9
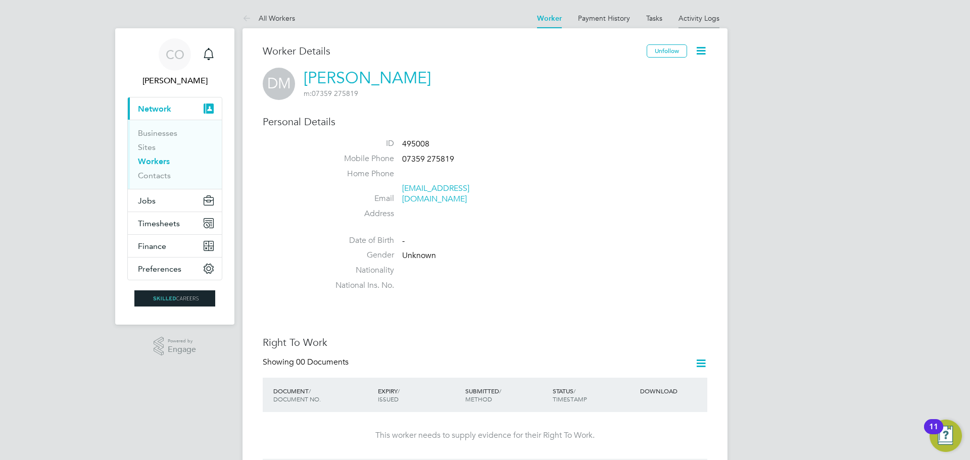
click at [690, 17] on link "Activity Logs" at bounding box center [698, 18] width 41 height 9
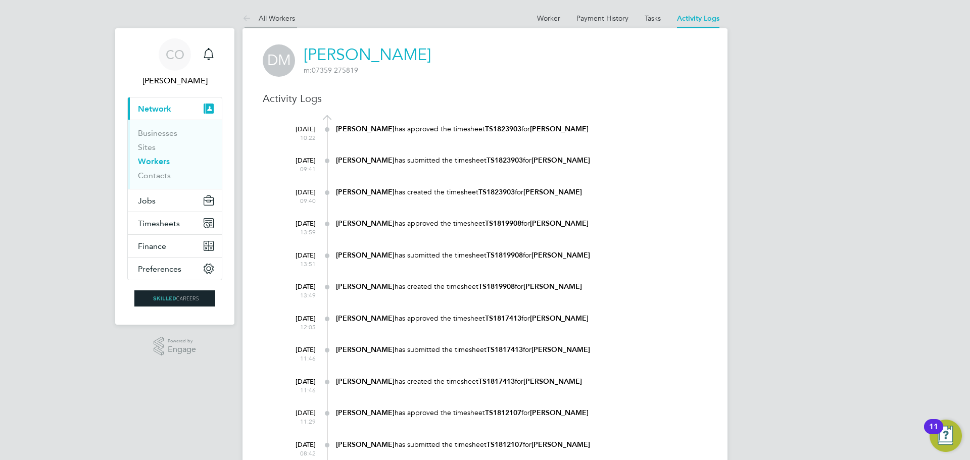
click at [277, 17] on link "All Workers" at bounding box center [268, 18] width 53 height 9
